Goal: Find specific page/section: Locate a particular part of the current website

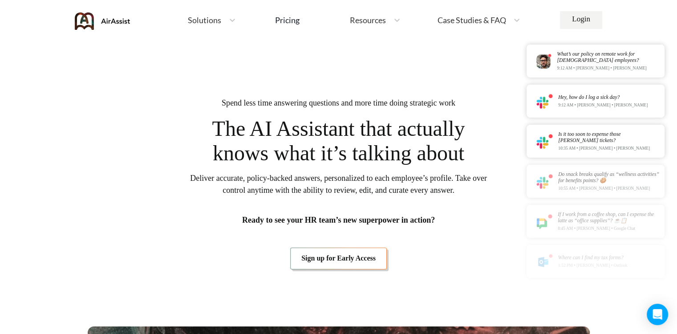
click at [341, 260] on link "Sign up for Early Access" at bounding box center [338, 257] width 97 height 21
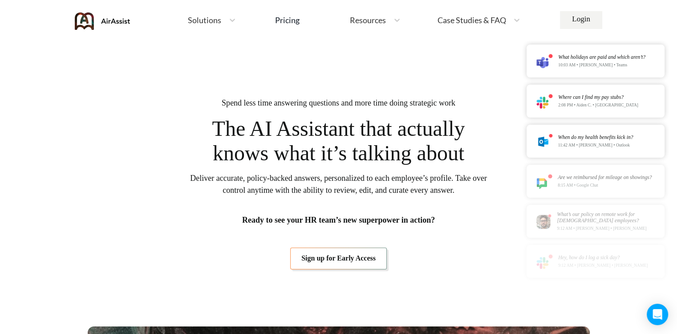
click at [112, 20] on img at bounding box center [103, 20] width 56 height 17
click at [91, 24] on img at bounding box center [103, 20] width 56 height 17
click at [232, 19] on icon at bounding box center [232, 20] width 9 height 9
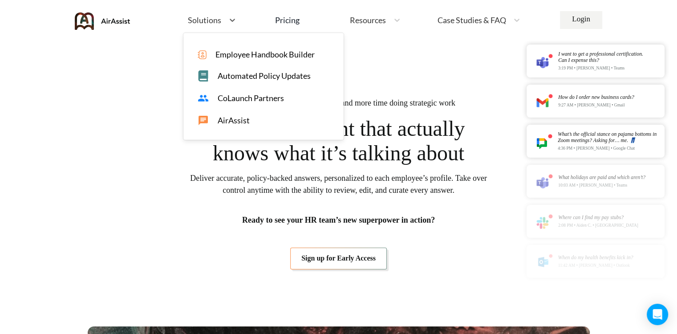
click at [232, 118] on span "AirAssist" at bounding box center [234, 120] width 32 height 9
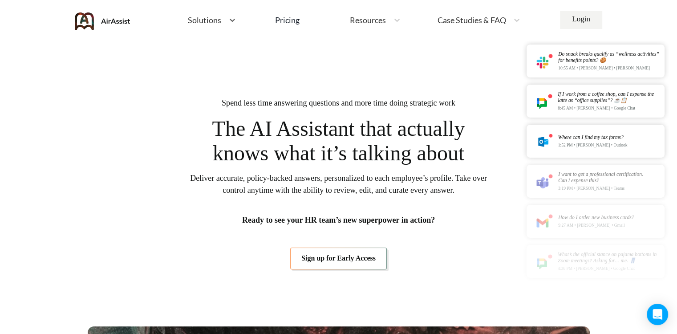
click at [512, 25] on div "Case Studies & FAQ" at bounding box center [479, 20] width 92 height 19
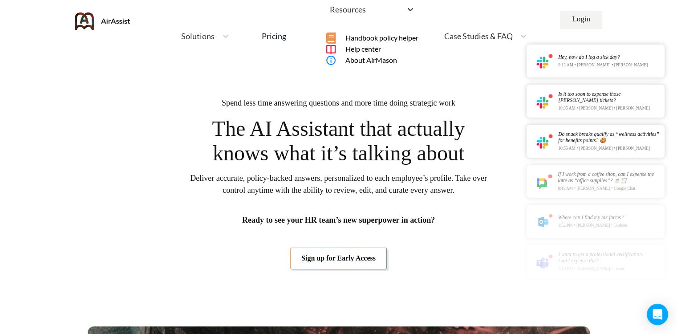
click at [406, 14] on icon at bounding box center [410, 9] width 9 height 9
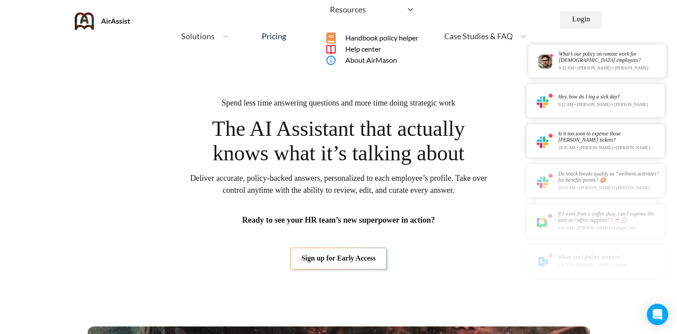
click at [388, 42] on span "Handbook policy helper" at bounding box center [381, 38] width 73 height 8
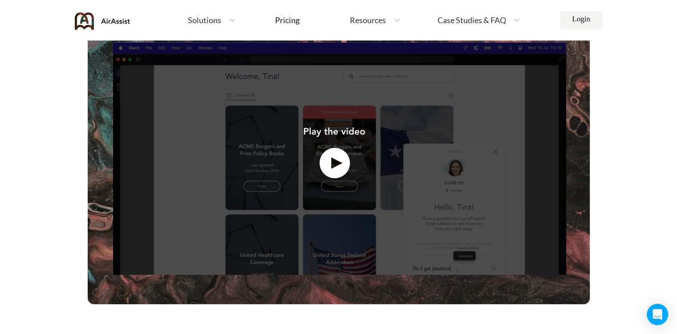
scroll to position [315, 0]
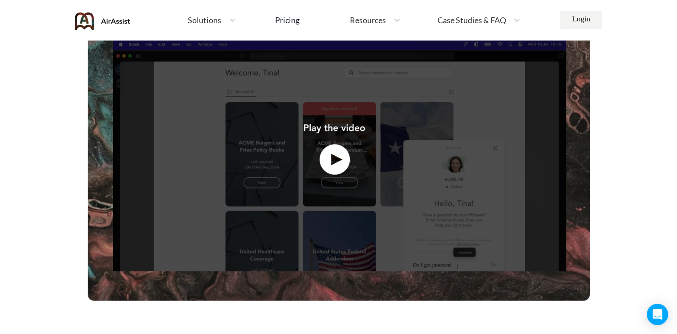
click at [334, 158] on img at bounding box center [339, 155] width 502 height 289
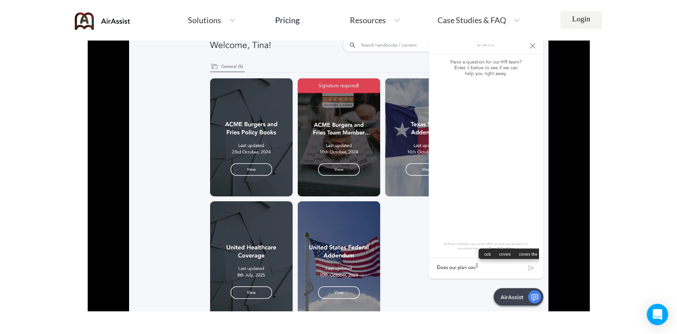
scroll to position [302, 0]
